Goal: Transaction & Acquisition: Book appointment/travel/reservation

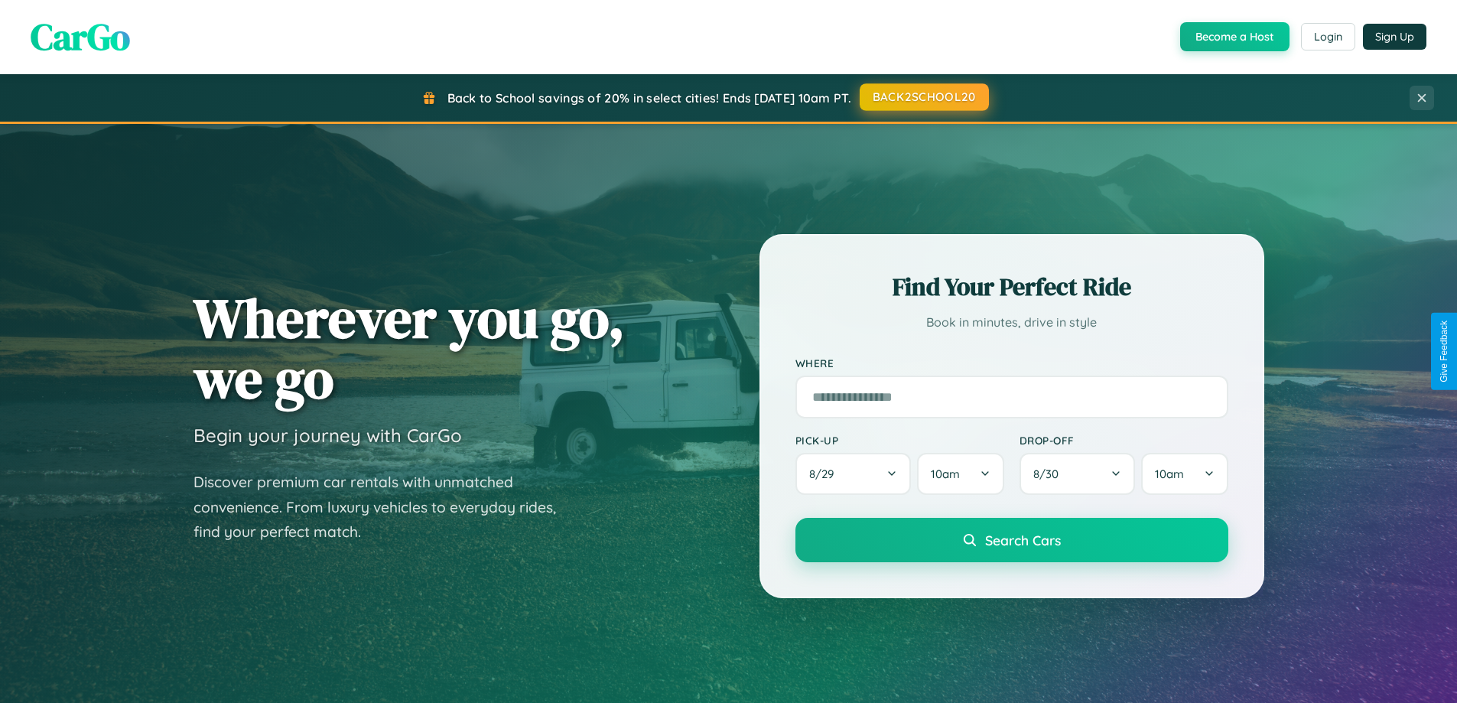
click at [923, 97] on button "BACK2SCHOOL20" at bounding box center [924, 97] width 129 height 28
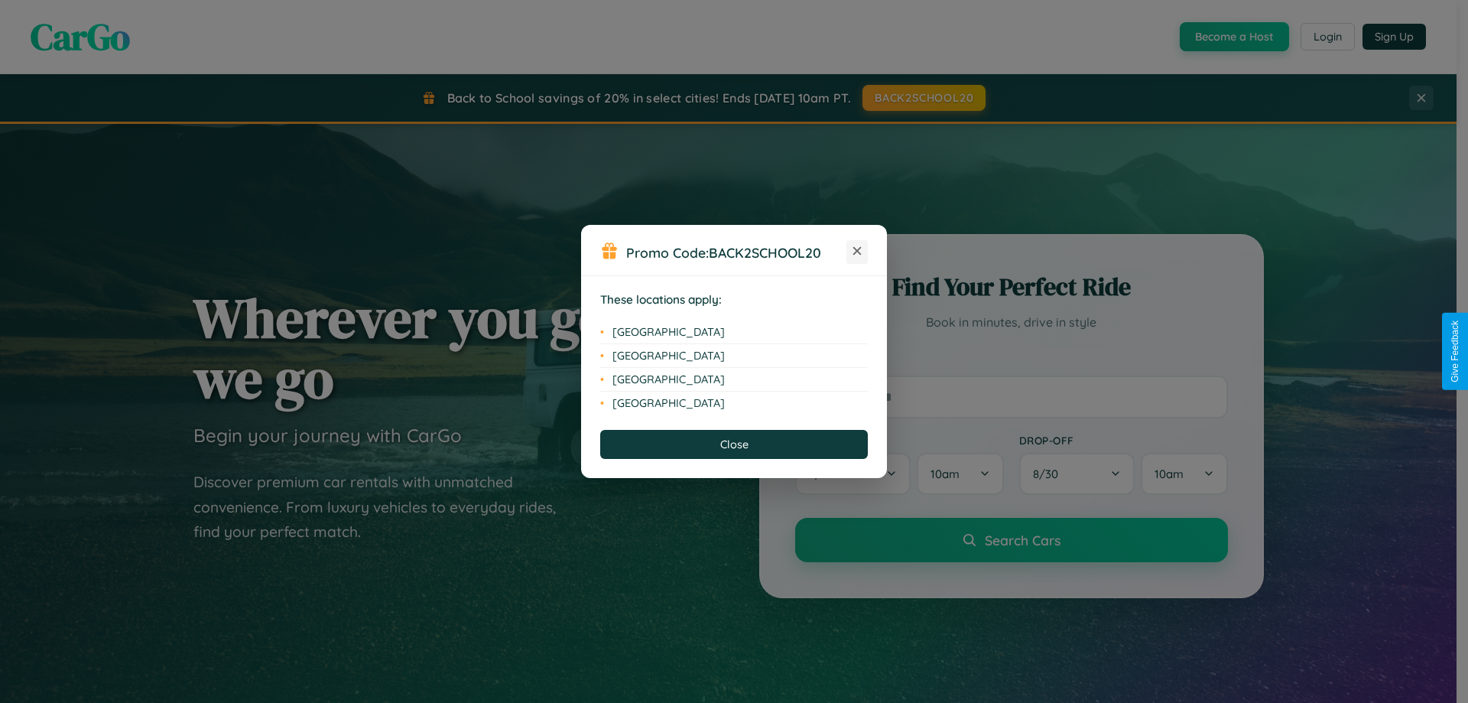
click at [857, 252] on icon at bounding box center [858, 251] width 8 height 8
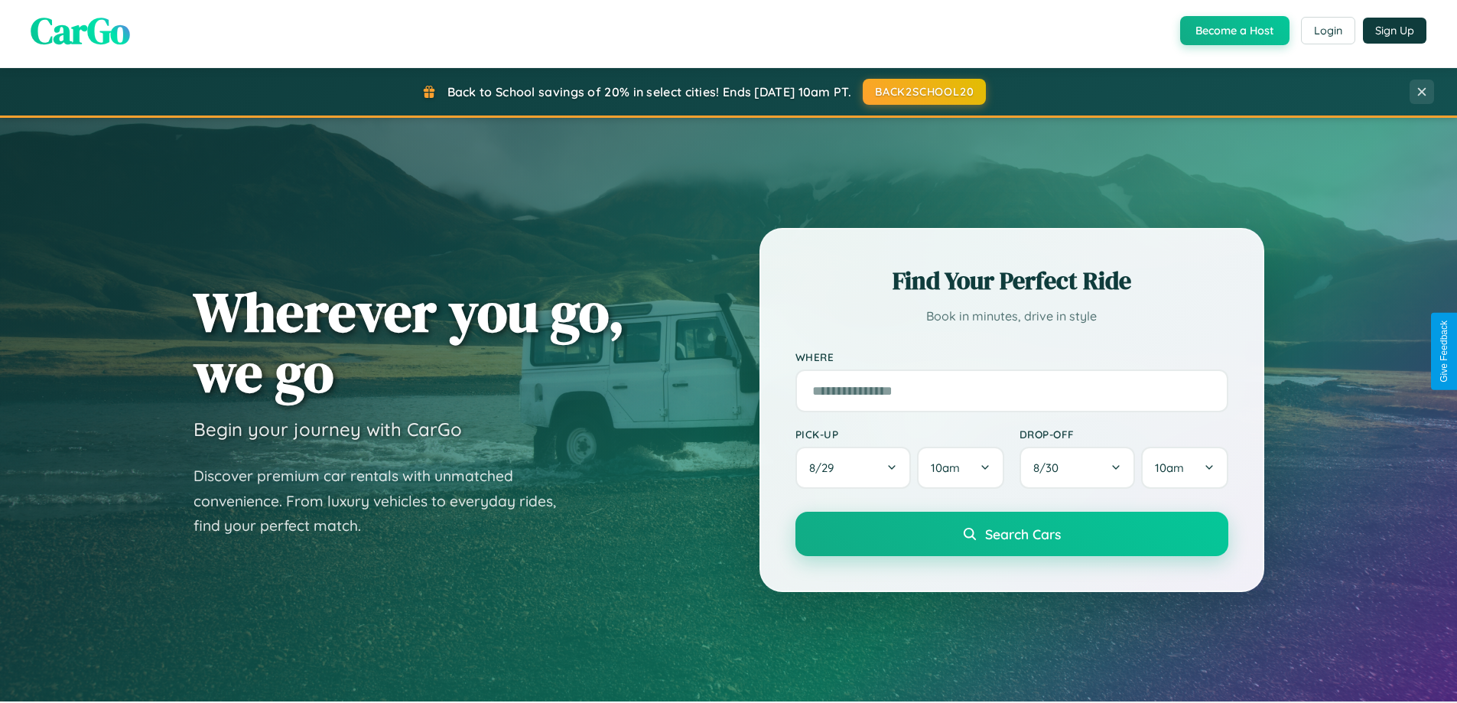
scroll to position [1052, 0]
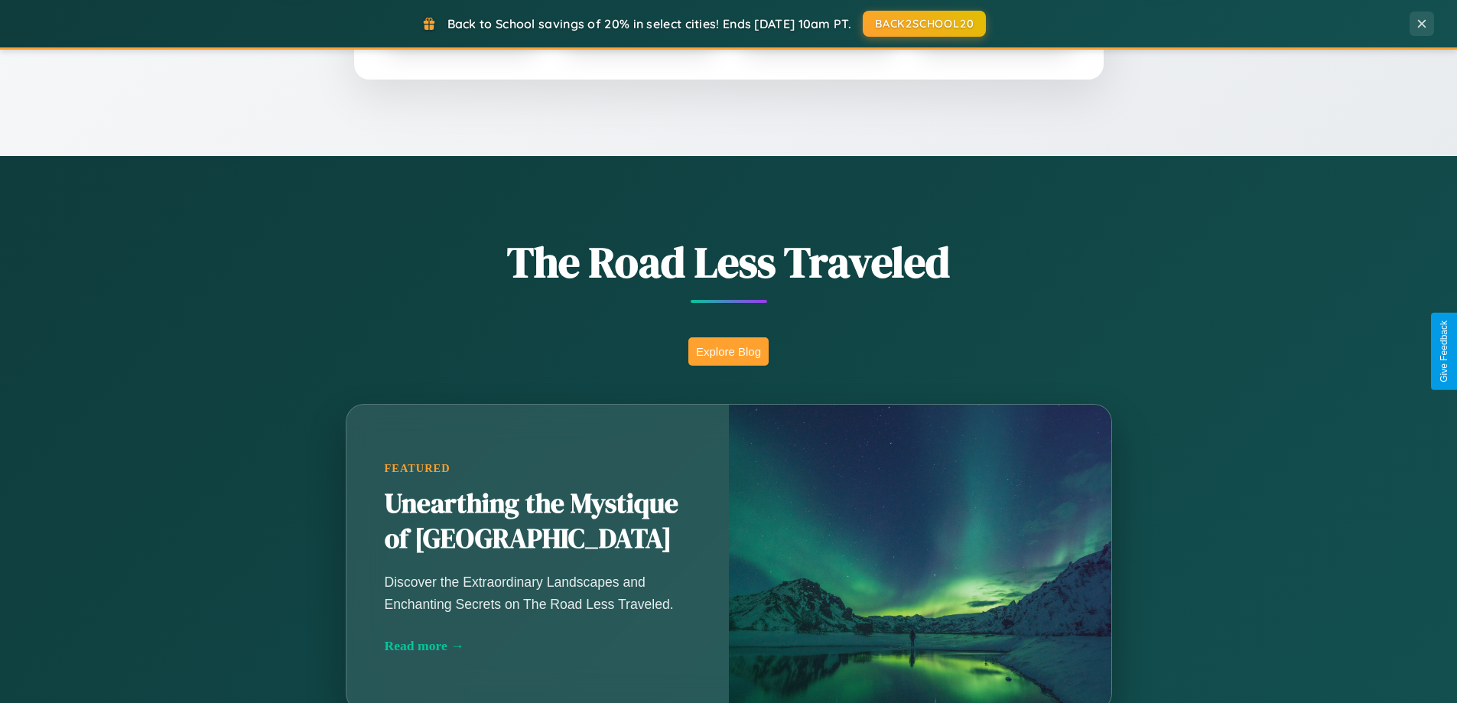
click at [728, 351] on button "Explore Blog" at bounding box center [728, 351] width 80 height 28
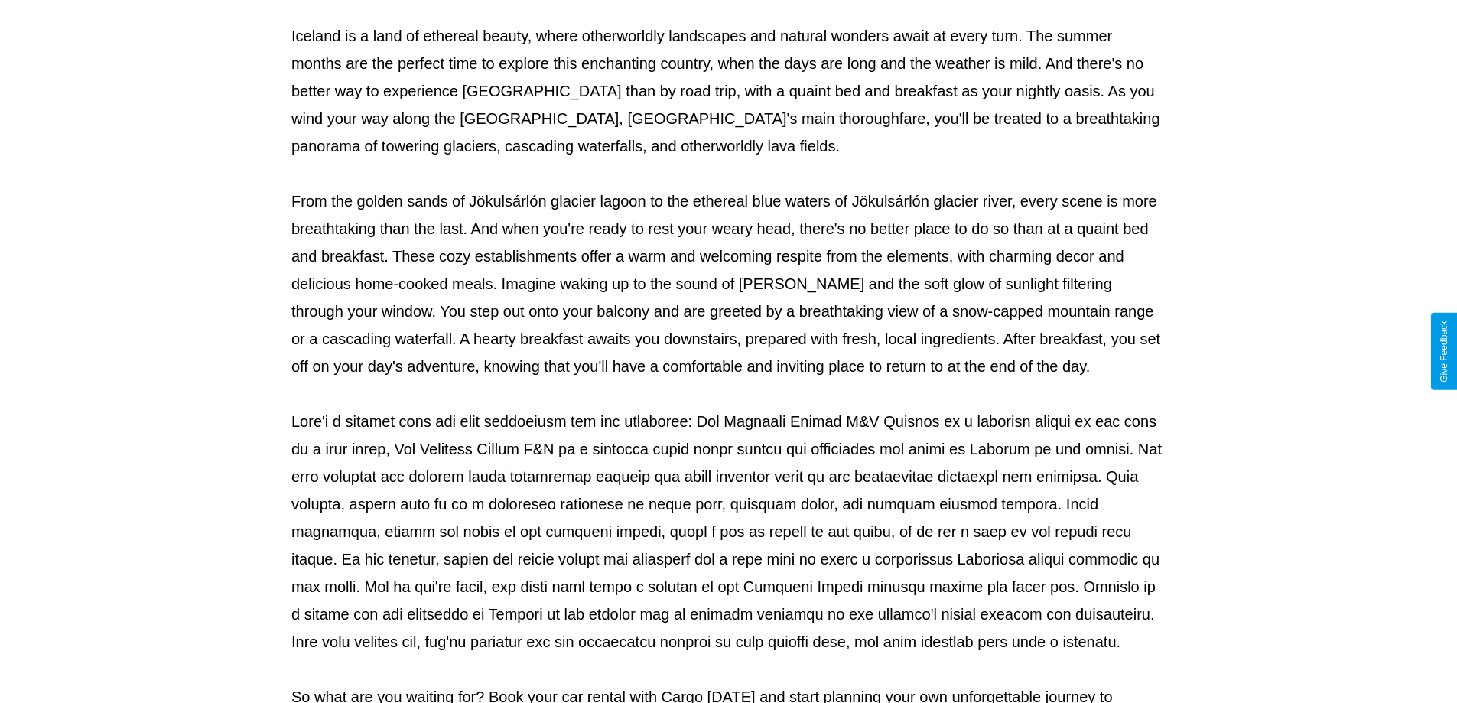
scroll to position [495, 0]
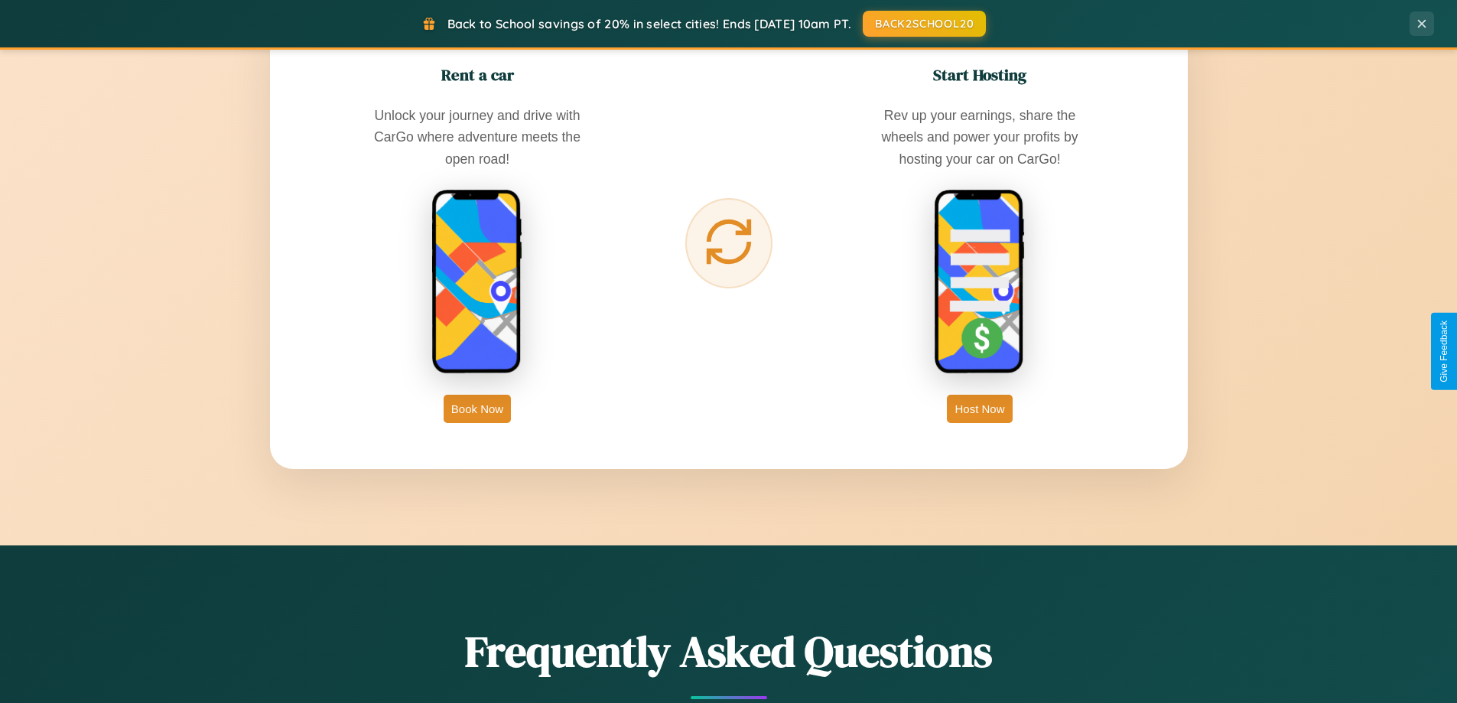
scroll to position [2457, 0]
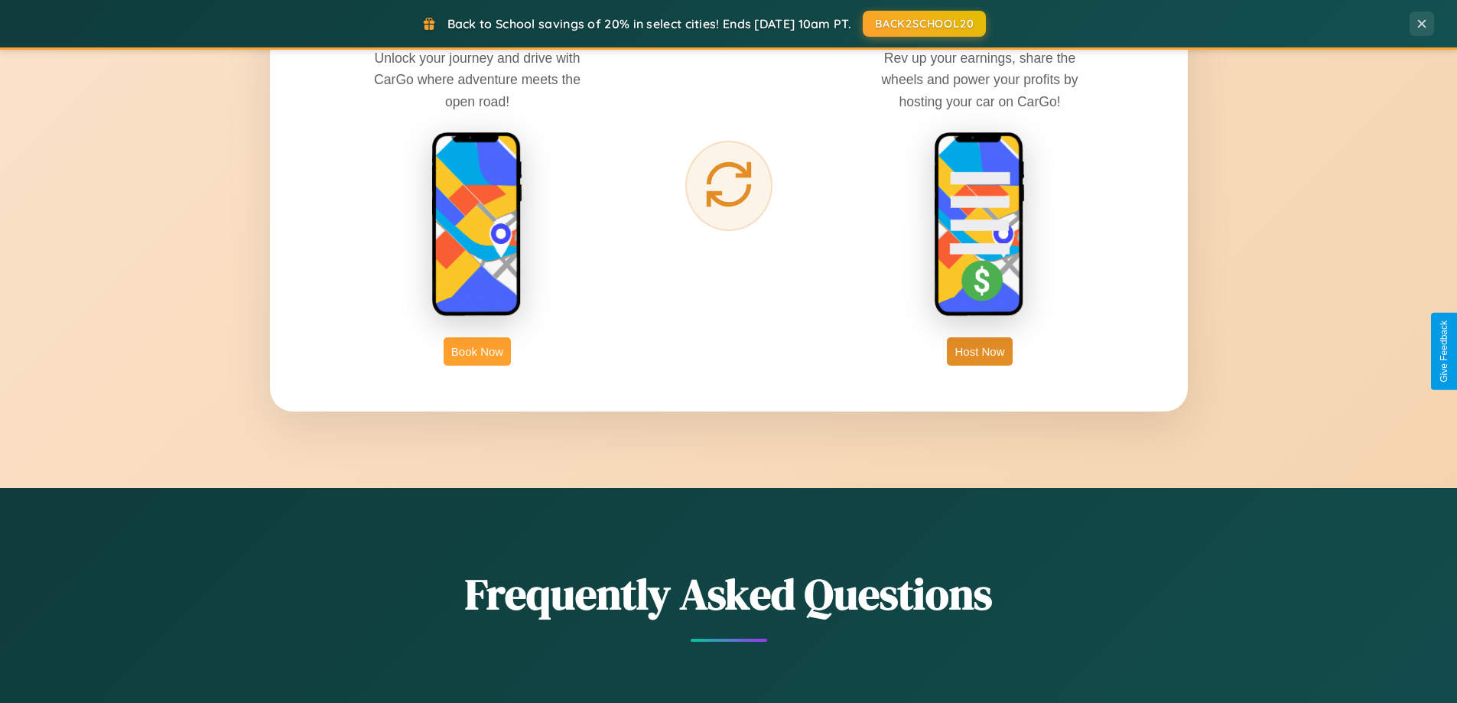
click at [477, 351] on button "Book Now" at bounding box center [477, 351] width 67 height 28
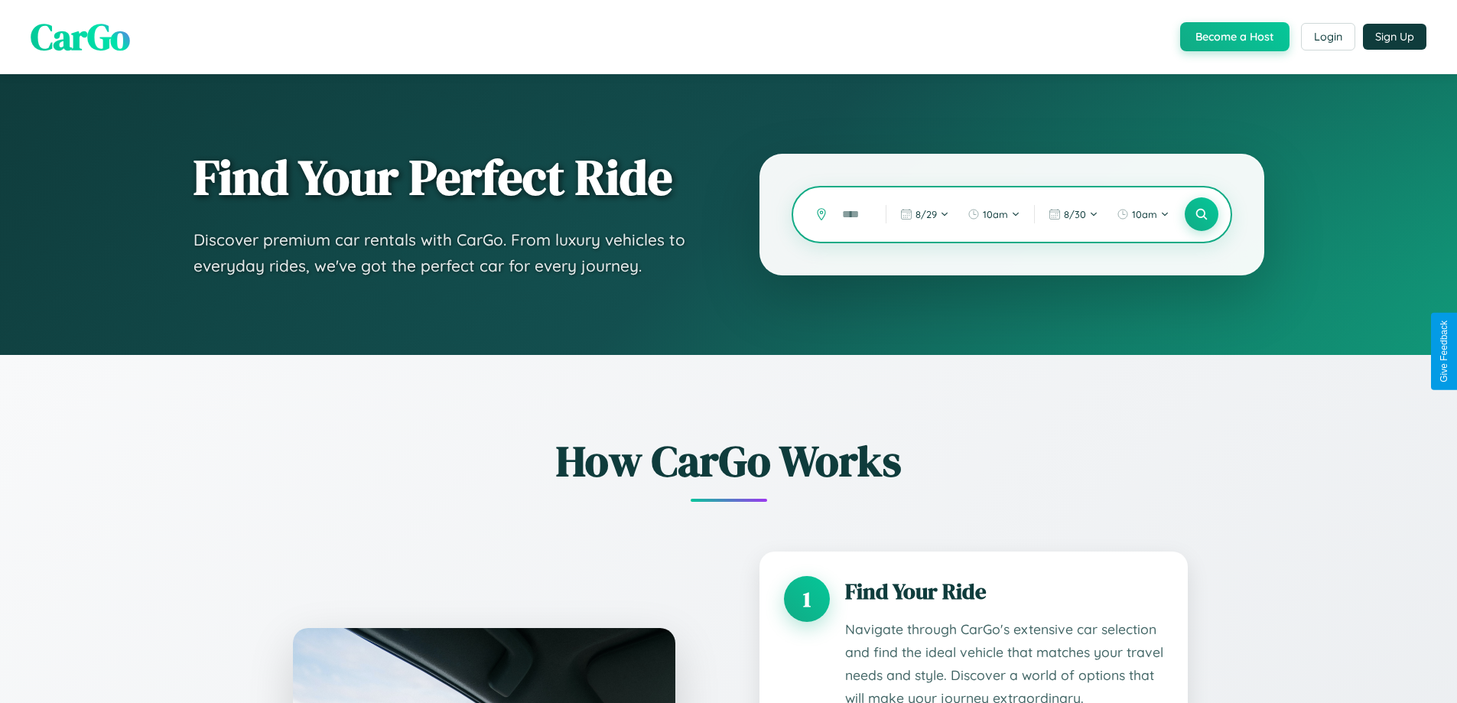
click at [853, 214] on input "text" at bounding box center [852, 214] width 36 height 27
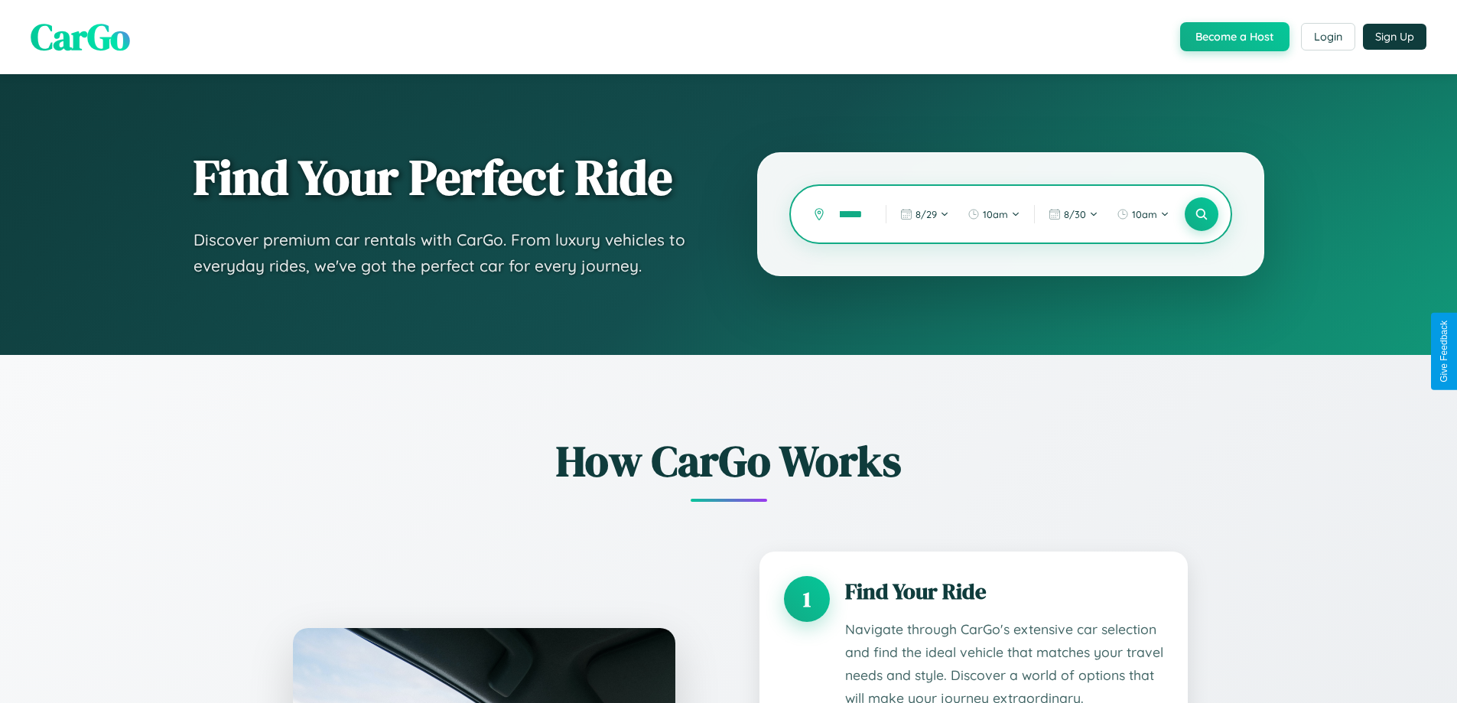
scroll to position [0, 15]
type input "******"
click at [1201, 214] on icon at bounding box center [1201, 214] width 15 height 15
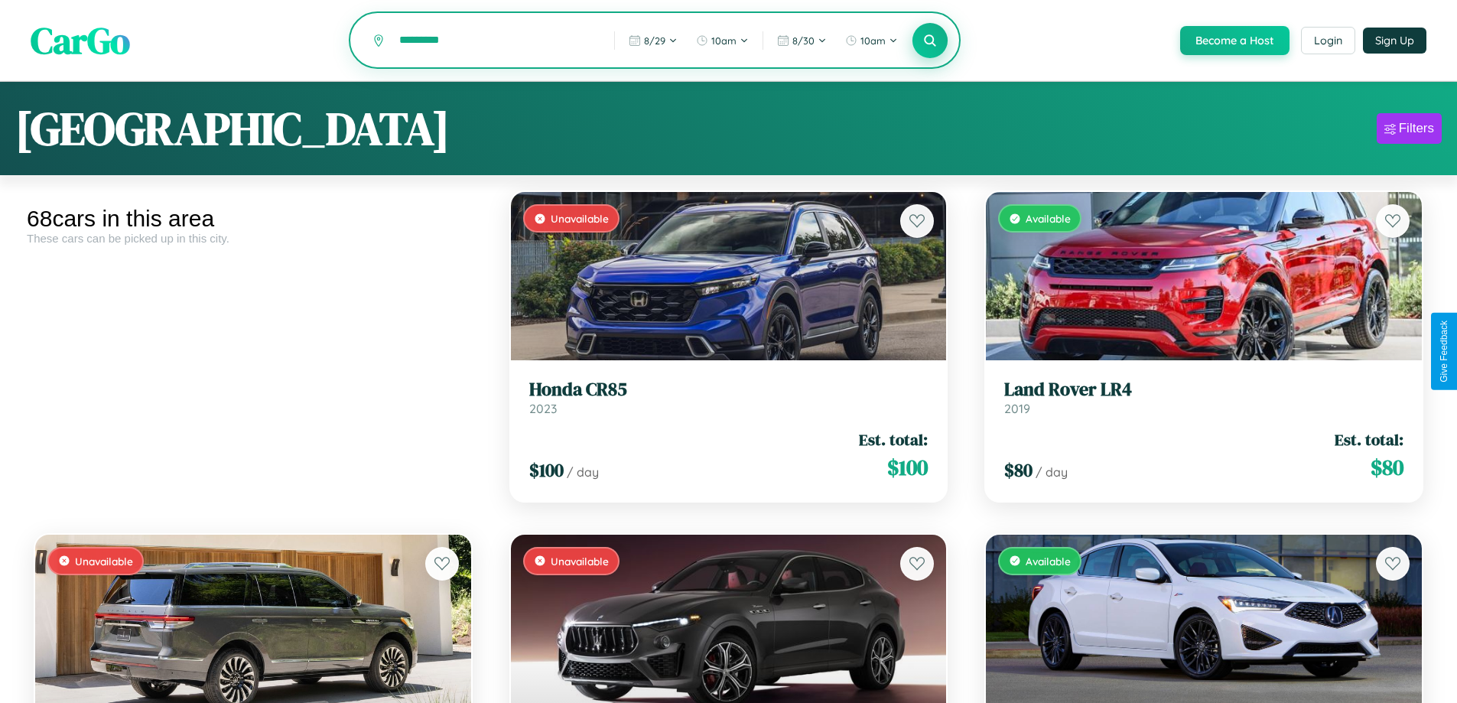
type input "*********"
click at [929, 41] on icon at bounding box center [930, 40] width 15 height 15
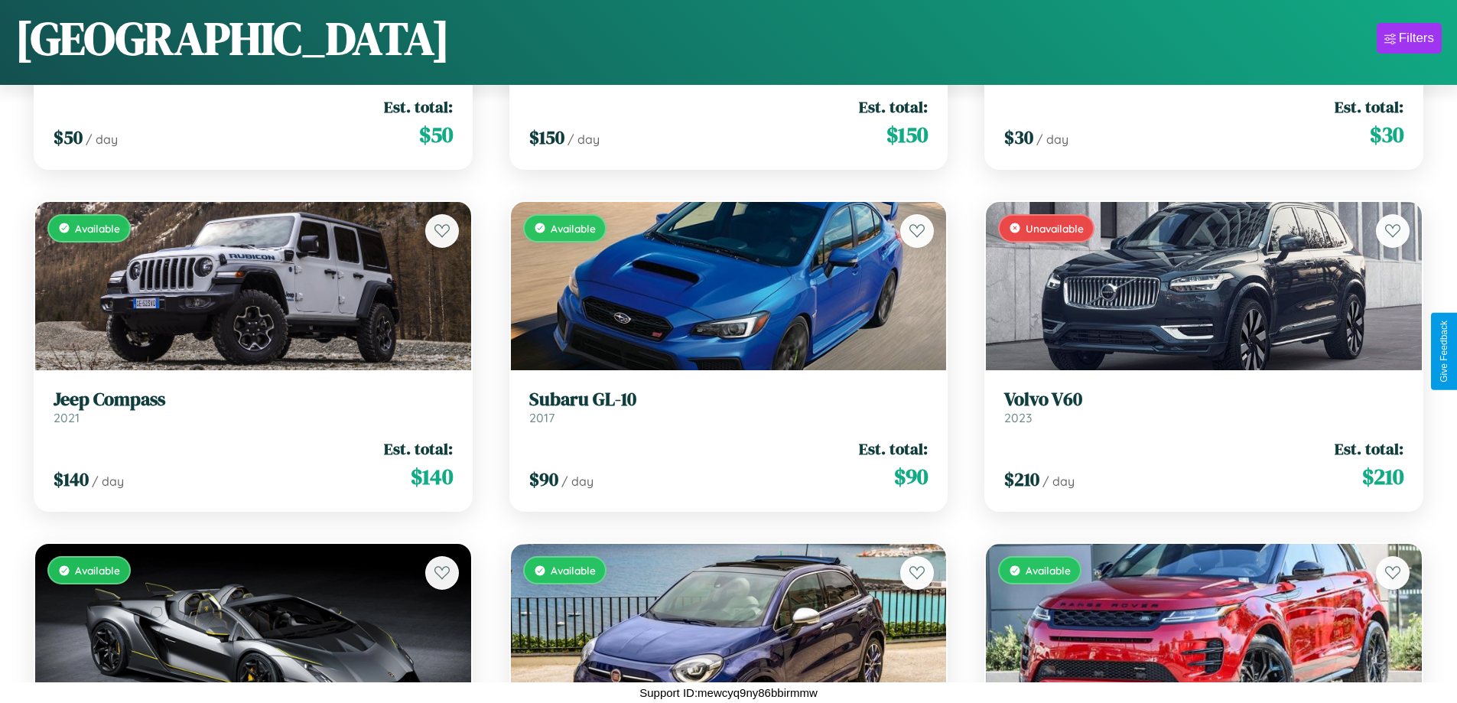
scroll to position [5010, 0]
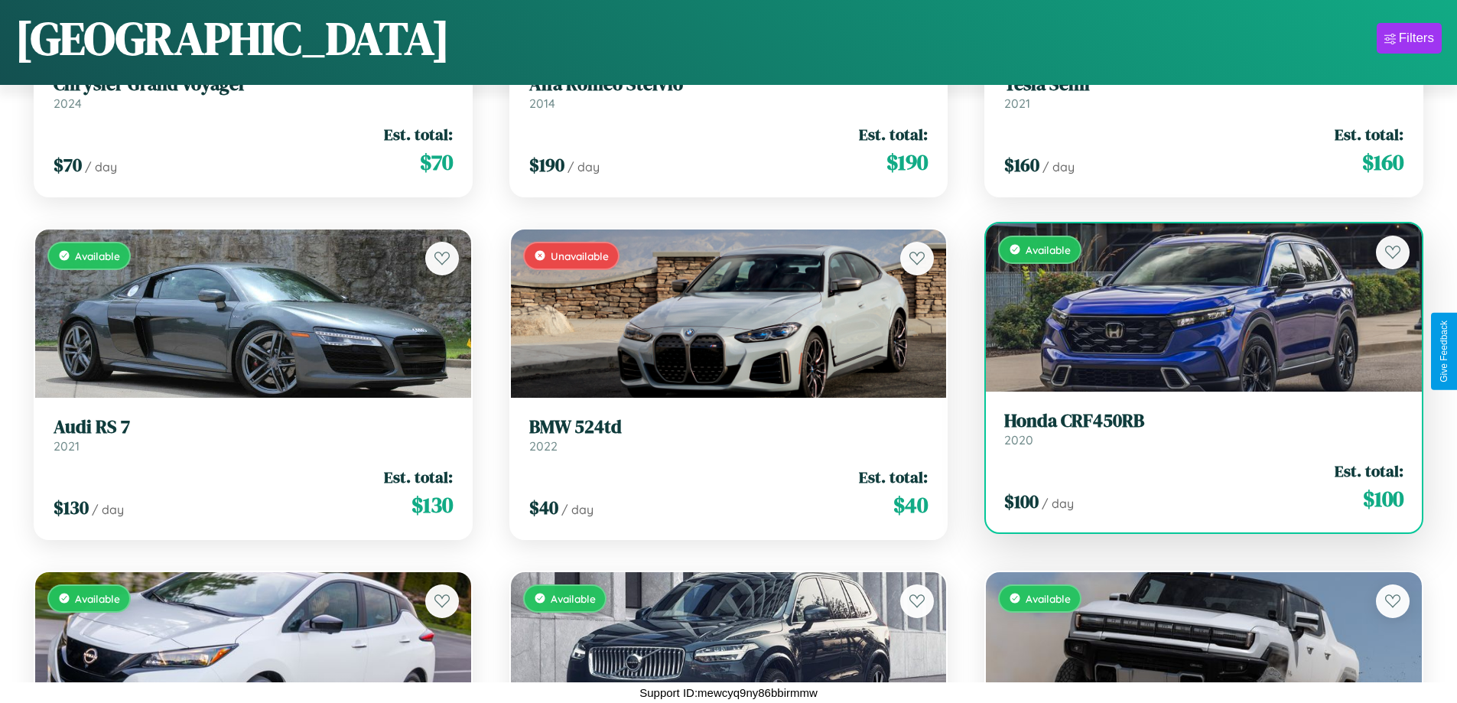
click at [1194, 307] on div "Available" at bounding box center [1204, 307] width 436 height 168
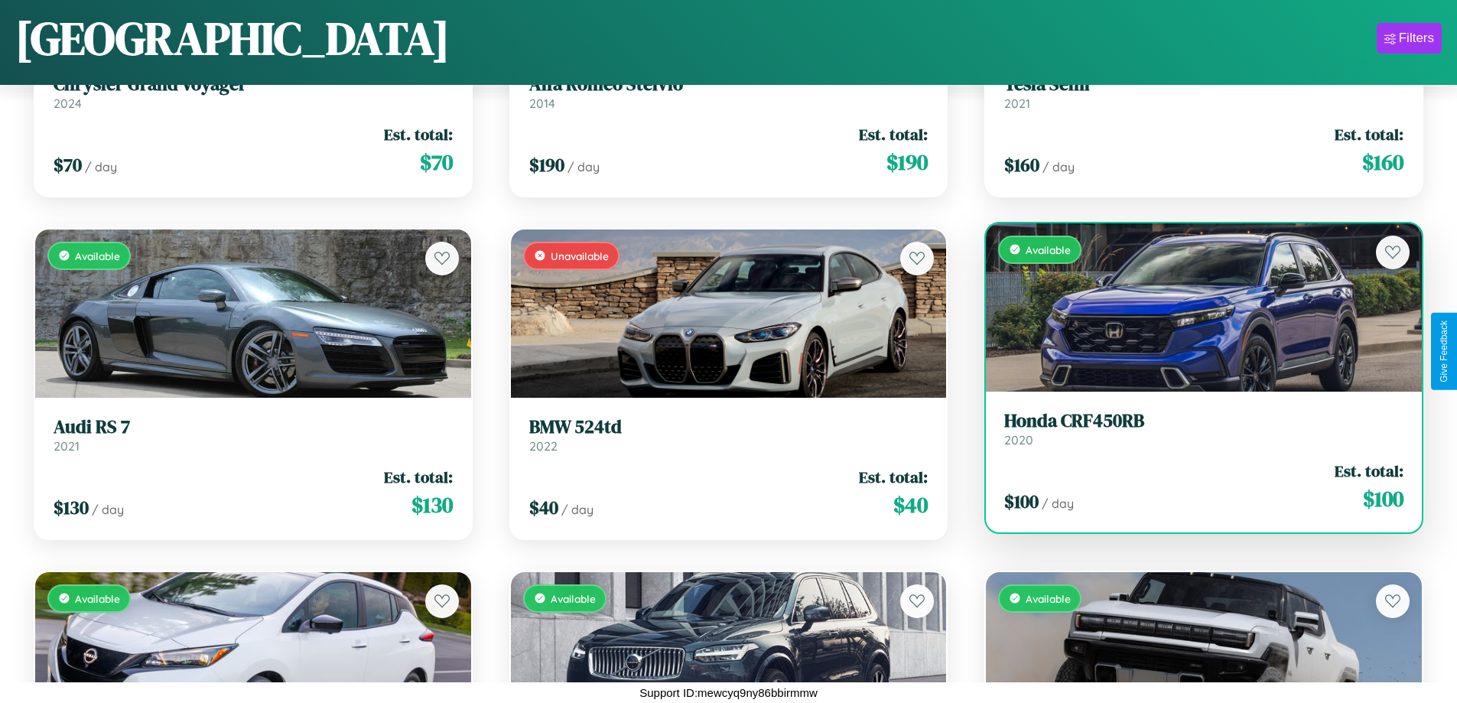
click at [1194, 307] on div "Available" at bounding box center [1204, 307] width 436 height 168
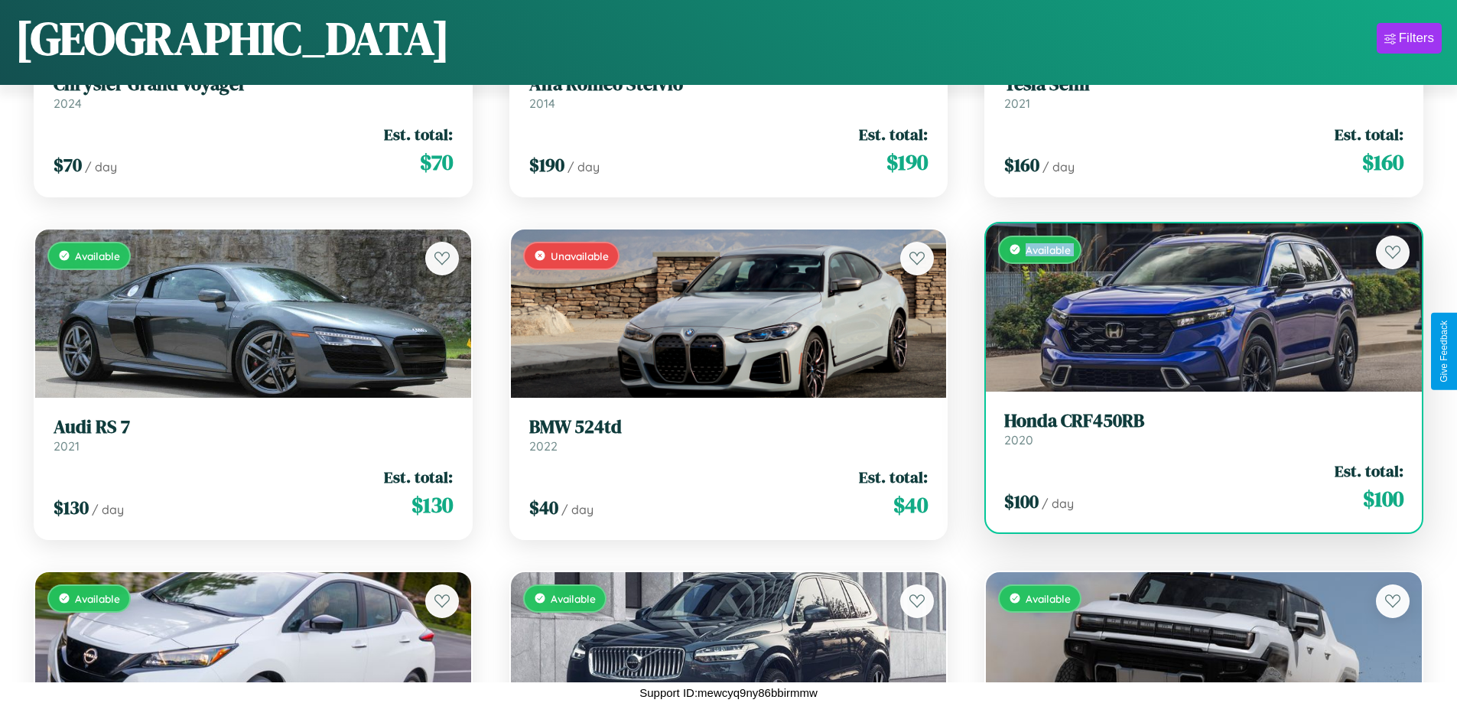
click at [1194, 307] on div "Available" at bounding box center [1204, 307] width 436 height 168
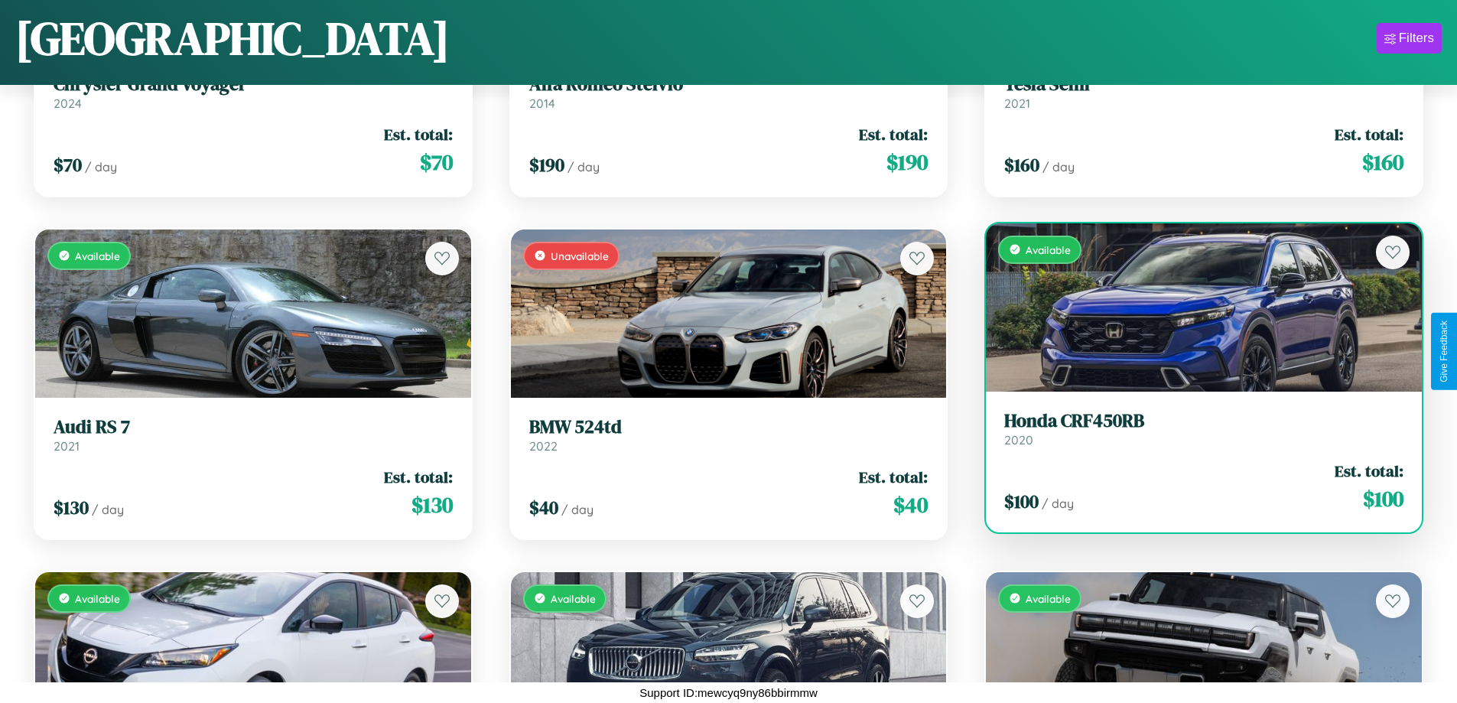
click at [1194, 307] on div "Available" at bounding box center [1204, 307] width 436 height 168
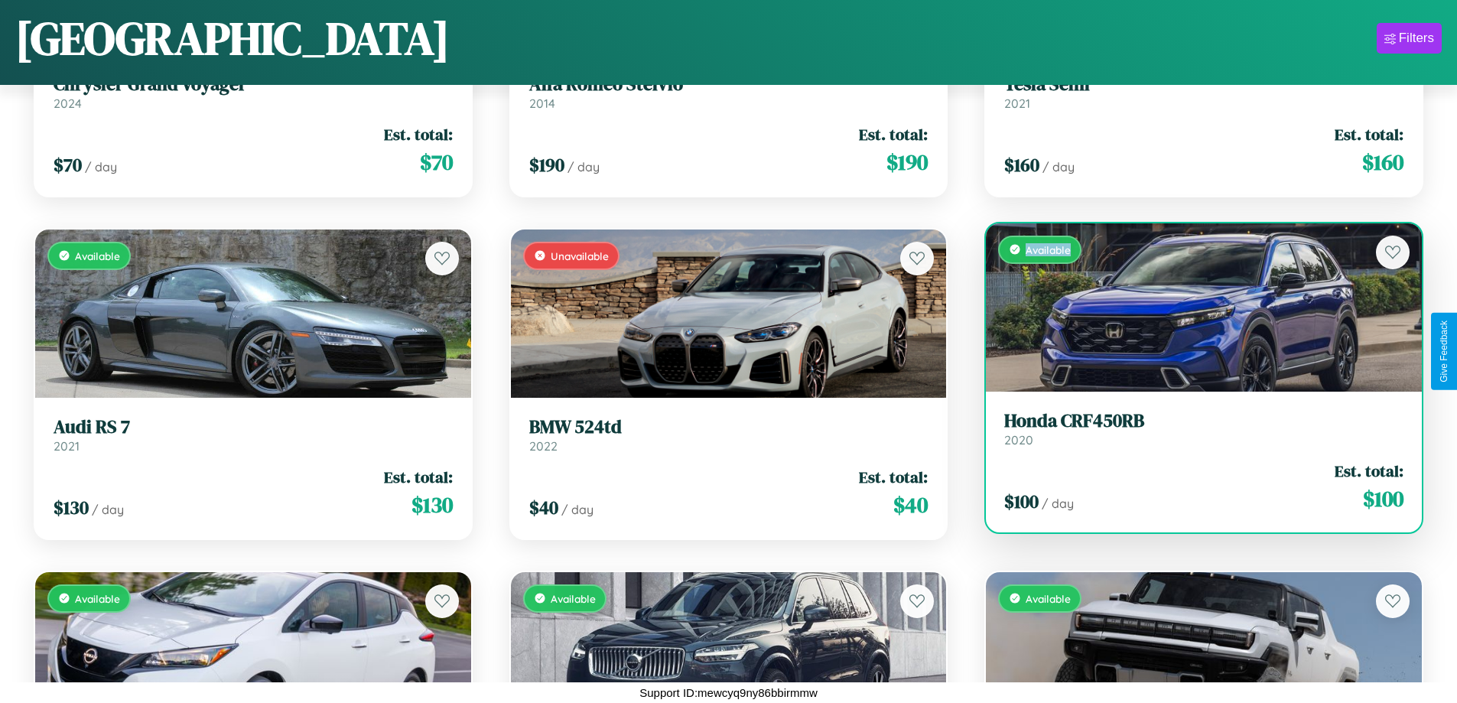
click at [1194, 307] on div "Available" at bounding box center [1204, 307] width 436 height 168
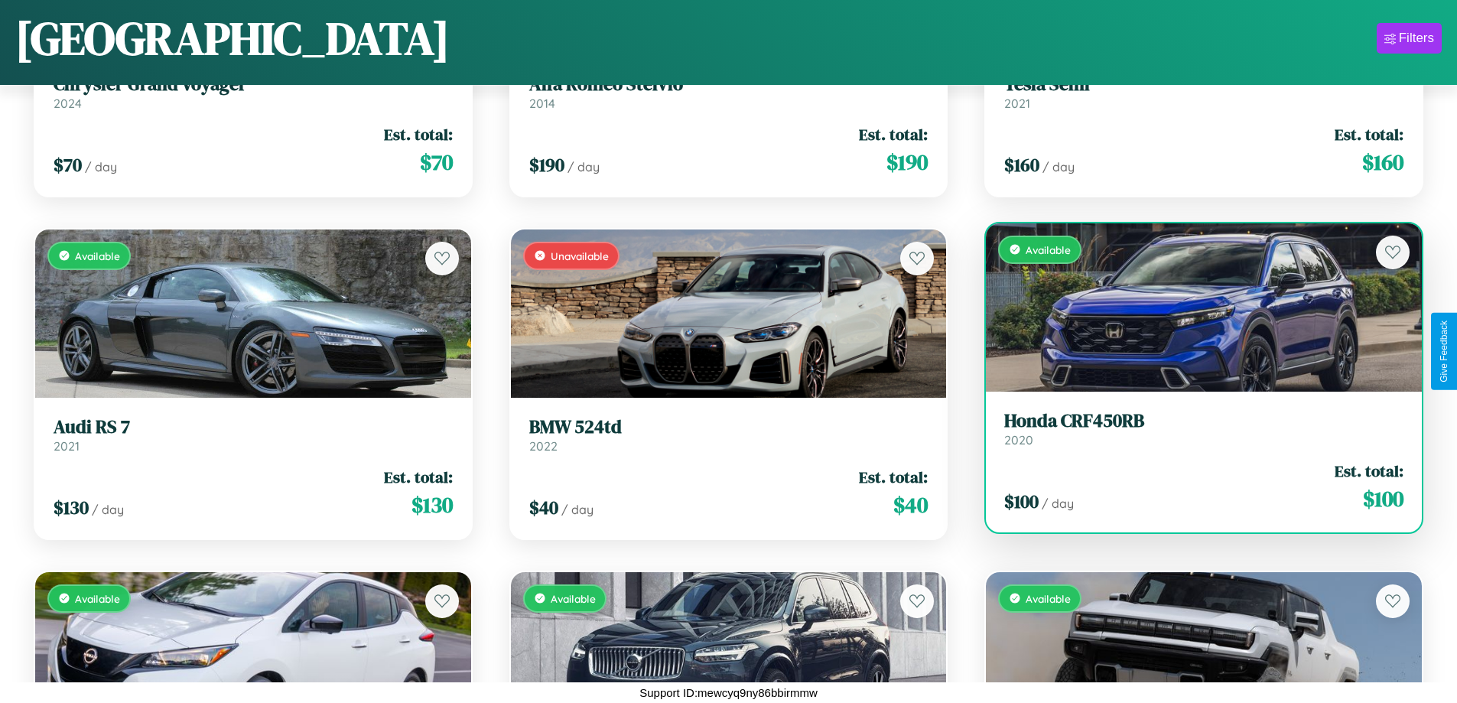
click at [1194, 428] on h3 "Honda CRF450RB" at bounding box center [1203, 421] width 399 height 22
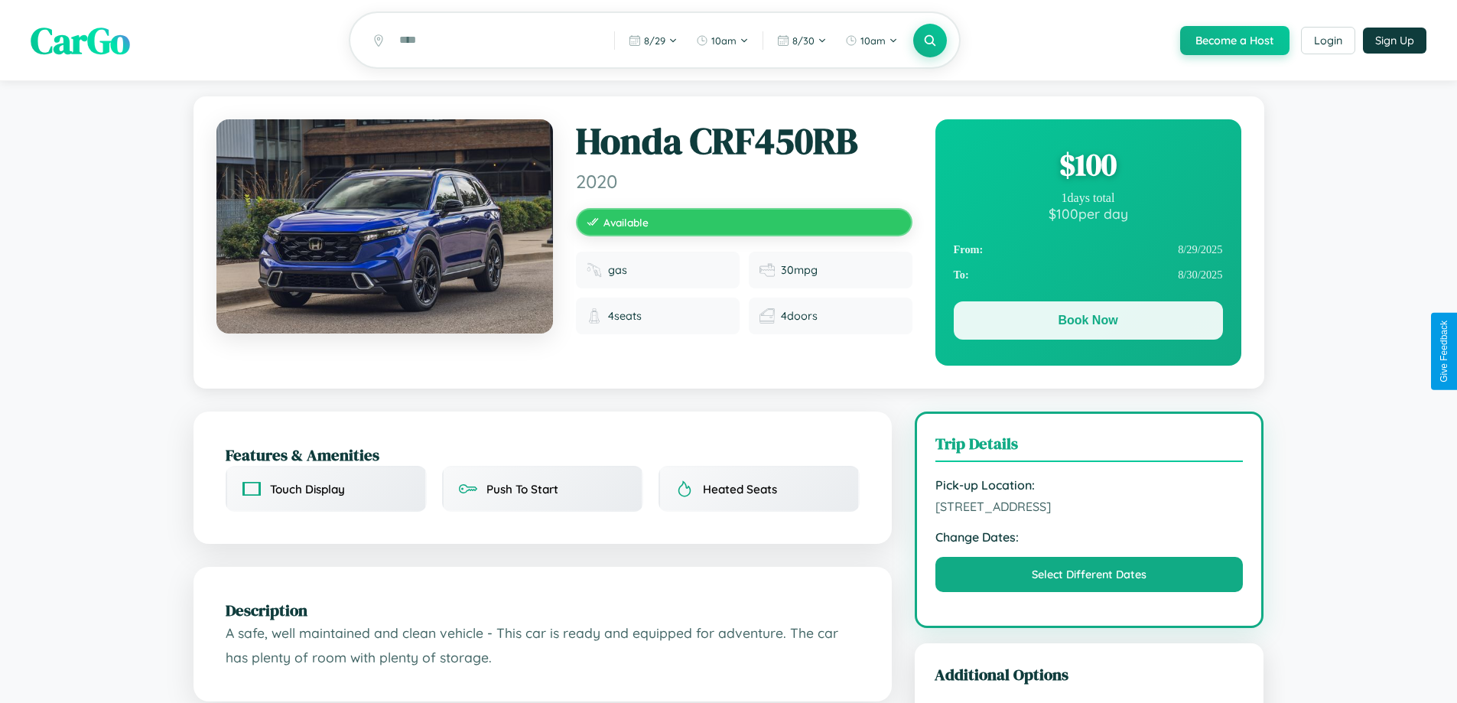
click at [1088, 323] on button "Book Now" at bounding box center [1088, 320] width 269 height 38
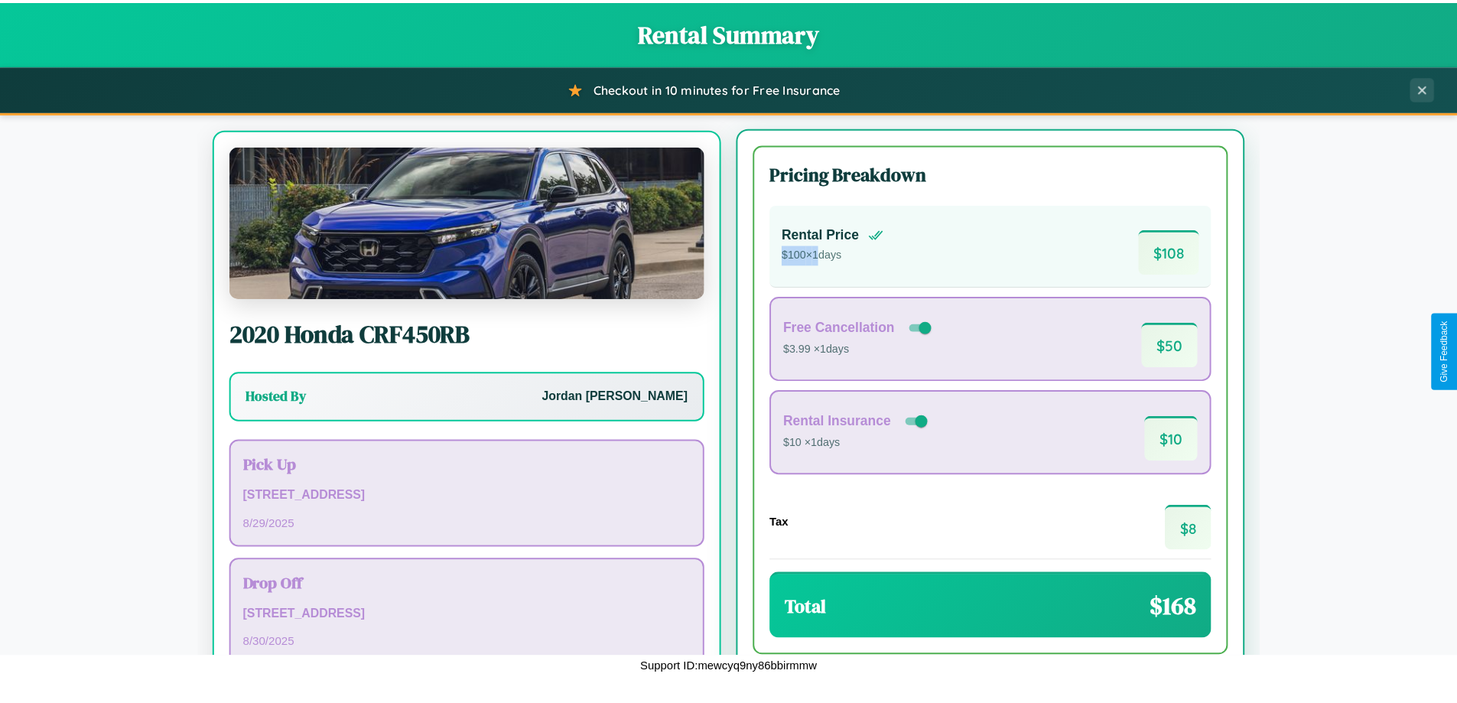
scroll to position [71, 0]
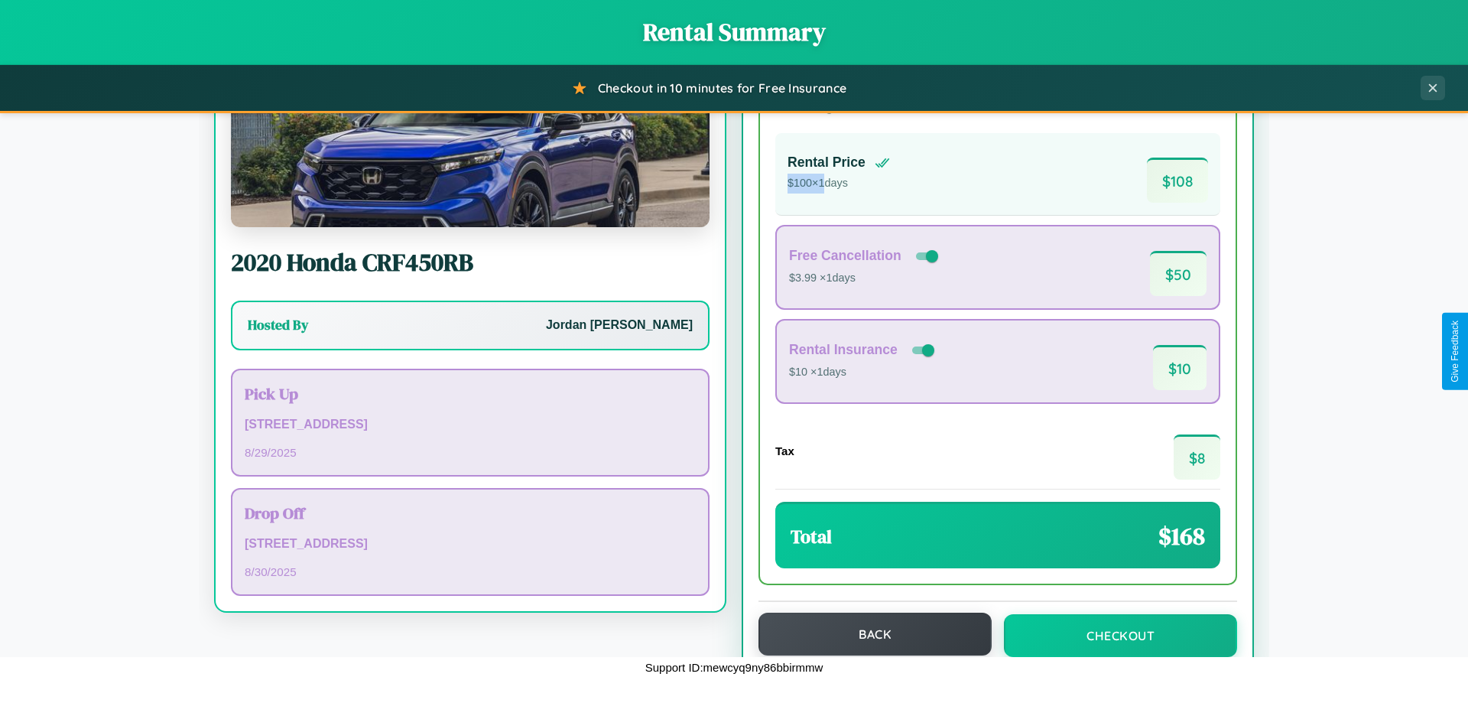
click at [868, 634] on button "Back" at bounding box center [875, 634] width 233 height 43
